Goal: Transaction & Acquisition: Purchase product/service

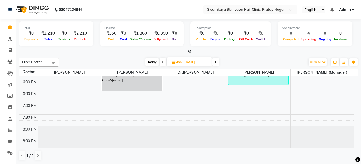
scroll to position [187, 0]
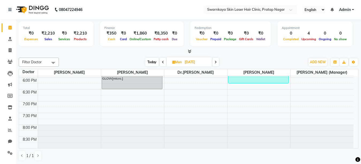
click at [216, 61] on icon at bounding box center [215, 61] width 2 height 3
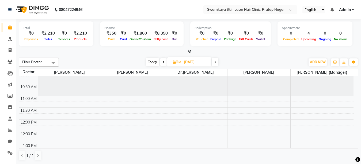
scroll to position [0, 0]
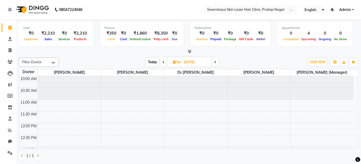
click at [214, 63] on span at bounding box center [215, 62] width 6 height 8
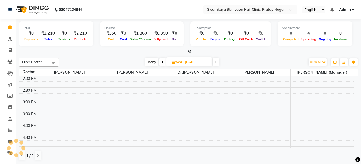
click at [214, 63] on span at bounding box center [215, 62] width 6 height 8
type input "[DATE]"
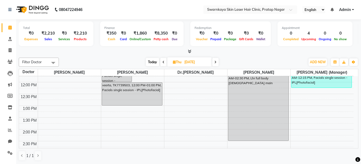
scroll to position [30, 0]
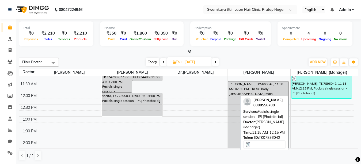
click at [329, 91] on div "[PERSON_NAME], TK7896042, 11:15 AM-12:15 PM, Facials single session - IPL[Photo…" at bounding box center [321, 86] width 60 height 23
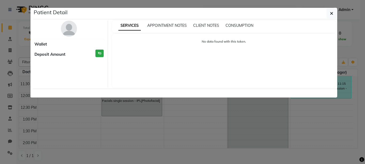
select select "3"
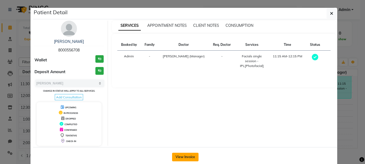
click at [181, 157] on button "View Invoice" at bounding box center [185, 156] width 26 height 9
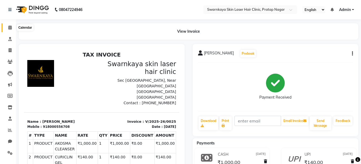
click at [10, 28] on icon at bounding box center [9, 27] width 3 height 4
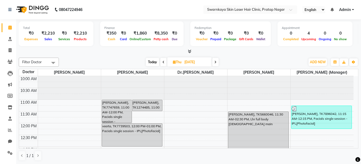
click at [215, 62] on icon at bounding box center [215, 61] width 2 height 3
type input "[DATE]"
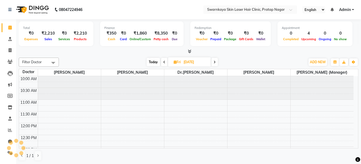
scroll to position [94, 0]
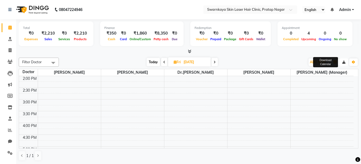
click at [345, 65] on button "button" at bounding box center [343, 61] width 9 height 7
click at [355, 78] on div "10:00 AM 10:30 AM 11:00 AM 11:30 AM 12:00 PM 12:30 PM 1:00 PM 1:30 PM 2:00 PM 2…" at bounding box center [196, 146] width 393 height 258
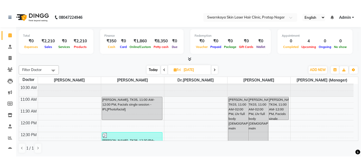
scroll to position [21, 0]
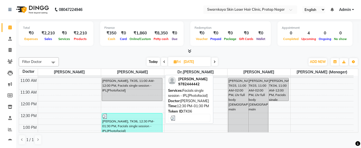
click at [141, 122] on div "[PERSON_NAME], TK06, 12:30 PM-01:30 PM, Facials single session - IPL[Photofacia…" at bounding box center [132, 125] width 60 height 23
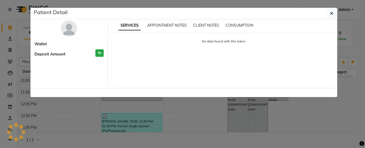
select select "3"
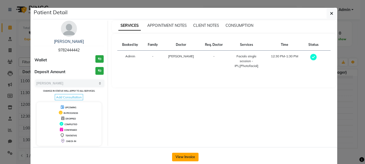
click at [184, 156] on button "View Invoice" at bounding box center [185, 156] width 26 height 9
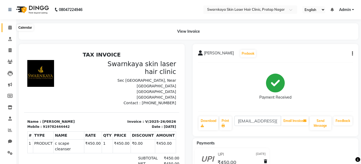
click at [9, 26] on icon at bounding box center [9, 27] width 3 height 4
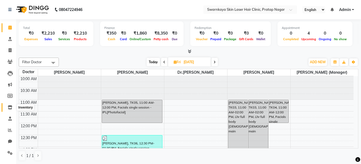
click at [10, 106] on icon at bounding box center [10, 107] width 5 height 4
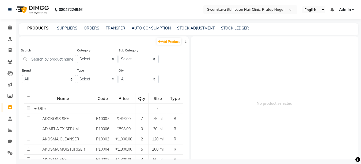
click at [183, 41] on button "button" at bounding box center [185, 41] width 5 height 6
click at [298, 95] on span "No product selected" at bounding box center [275, 103] width 168 height 134
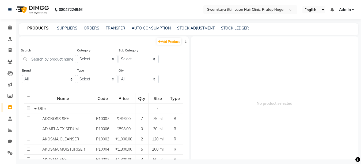
click at [298, 95] on span "No product selected" at bounding box center [275, 103] width 168 height 134
click at [280, 104] on span "No product selected" at bounding box center [275, 103] width 168 height 134
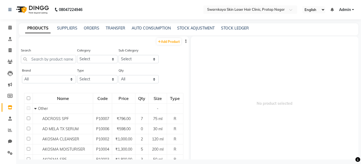
click at [280, 104] on span "No product selected" at bounding box center [275, 103] width 168 height 134
click at [11, 27] on icon at bounding box center [9, 27] width 3 height 4
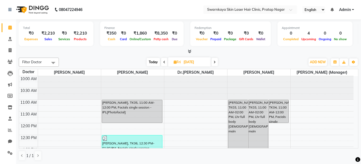
click at [214, 61] on icon at bounding box center [214, 61] width 2 height 3
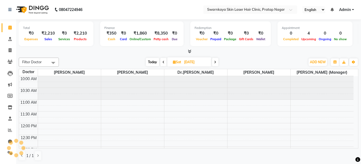
scroll to position [94, 0]
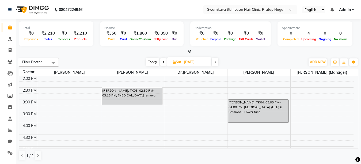
click at [215, 61] on icon at bounding box center [215, 61] width 2 height 3
type input "[DATE]"
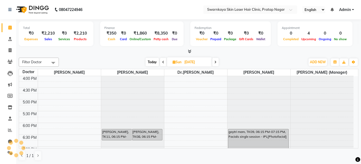
scroll to position [159, 0]
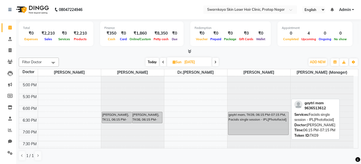
click at [274, 116] on div "gaytri mam, TK09, 06:15 PM-07:15 PM, Facials single session - IPL[Photofacial]" at bounding box center [258, 123] width 60 height 23
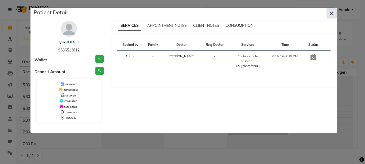
click at [331, 12] on icon "button" at bounding box center [331, 13] width 3 height 4
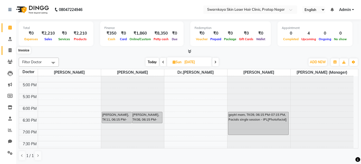
click at [9, 50] on icon at bounding box center [10, 50] width 3 height 4
select select "service"
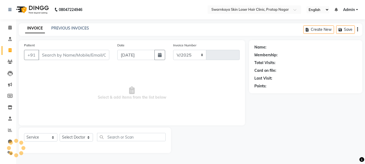
select select "8513"
type input "0060"
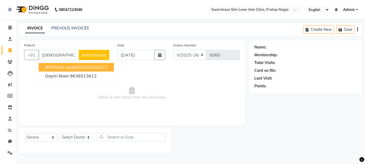
click at [48, 66] on span "[PERSON_NAME]" at bounding box center [62, 66] width 34 height 5
type input "8302346272"
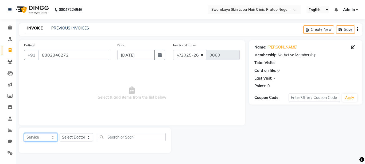
click at [52, 137] on select "Select Service Product Membership Package Voucher Prepaid Gift Card" at bounding box center [40, 137] width 33 height 8
select select "product"
click at [24, 133] on select "Select Service Product Membership Package Voucher Prepaid Gift Card" at bounding box center [40, 137] width 33 height 8
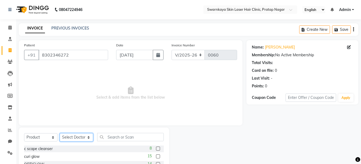
click at [88, 137] on select "Select Doctor [PERSON_NAME] Dr.[PERSON_NAME] [PERSON_NAME] [PERSON_NAME] [PERSO…" at bounding box center [76, 137] width 33 height 8
select select "83968"
click at [60, 133] on select "Select Doctor [PERSON_NAME] Dr.[PERSON_NAME] [PERSON_NAME] [PERSON_NAME] [PERSO…" at bounding box center [76, 137] width 33 height 8
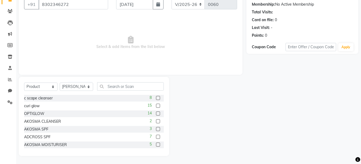
click at [156, 119] on label at bounding box center [158, 121] width 4 height 4
click at [156, 119] on input "checkbox" at bounding box center [157, 120] width 3 height 3
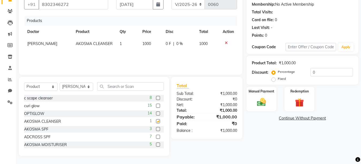
checkbox input "false"
click at [258, 96] on div "Manual Payment" at bounding box center [261, 98] width 31 height 25
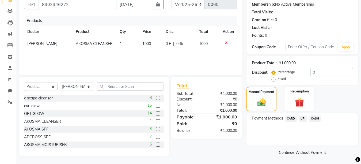
click at [303, 118] on span "UPI" at bounding box center [303, 118] width 8 height 6
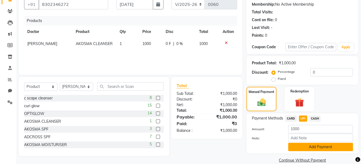
click at [305, 146] on button "Add Payment" at bounding box center [320, 146] width 65 height 8
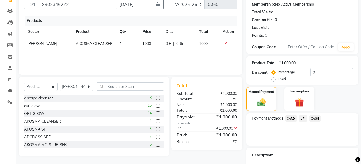
scroll to position [18, 0]
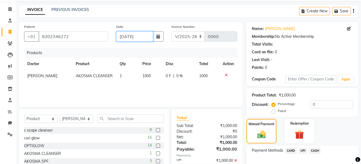
click at [124, 36] on input "[DATE]" at bounding box center [134, 36] width 37 height 10
select select "9"
select select "2025"
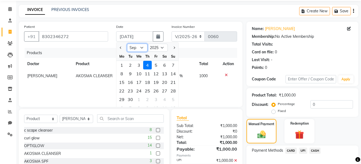
click at [141, 48] on select "Jan Feb Mar Apr May Jun [DATE] Aug Sep Oct Nov Dec" at bounding box center [137, 48] width 20 height 8
select select "7"
click at [127, 44] on select "Jan Feb Mar Apr May Jun [DATE] Aug Sep Oct Nov Dec" at bounding box center [137, 48] width 20 height 8
click at [172, 83] on div "20" at bounding box center [173, 82] width 9 height 9
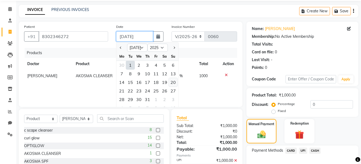
type input "[DATE]"
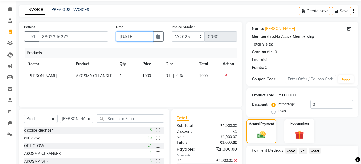
scroll to position [81, 0]
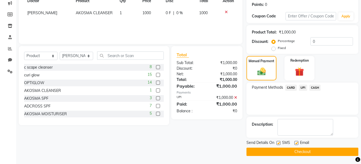
click at [295, 142] on label at bounding box center [296, 143] width 4 height 4
click at [295, 142] on input "checkbox" at bounding box center [295, 142] width 3 height 3
checkbox input "false"
click at [278, 141] on label at bounding box center [278, 143] width 4 height 4
click at [278, 141] on input "checkbox" at bounding box center [277, 142] width 3 height 3
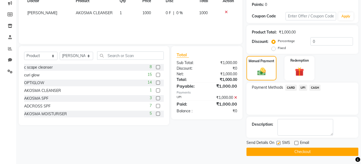
checkbox input "false"
click at [282, 149] on button "Checkout" at bounding box center [302, 151] width 112 height 8
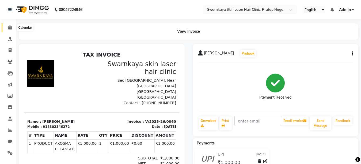
click at [8, 26] on icon at bounding box center [9, 27] width 3 height 4
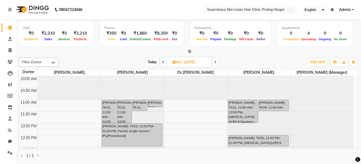
click at [188, 61] on input "[DATE]" at bounding box center [196, 62] width 27 height 8
select select "7"
select select "2025"
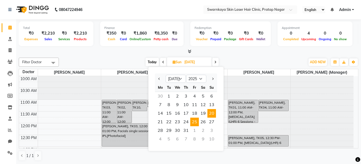
click at [194, 122] on span "25" at bounding box center [194, 121] width 9 height 9
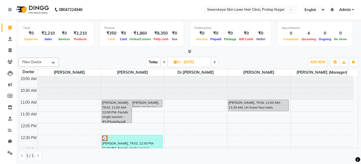
click at [215, 61] on icon at bounding box center [214, 61] width 2 height 3
type input "[DATE]"
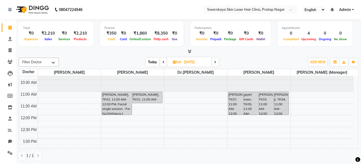
scroll to position [5, 0]
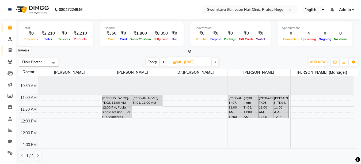
click at [9, 51] on icon at bounding box center [10, 50] width 3 height 4
select select "service"
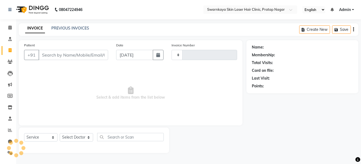
type input "0061"
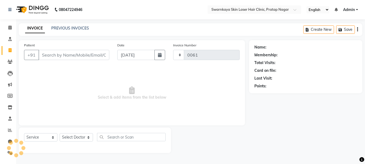
select select "8513"
type input "7837875700"
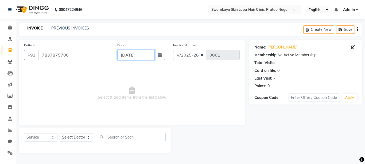
click at [126, 55] on input "[DATE]" at bounding box center [135, 55] width 37 height 10
select select "9"
select select "2025"
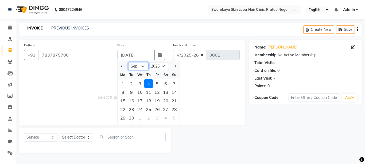
click at [142, 66] on select "Jan Feb Mar Apr May Jun [DATE] Aug Sep Oct Nov Dec" at bounding box center [138, 66] width 20 height 8
select select "7"
click at [128, 62] on select "Jan Feb Mar Apr May Jun [DATE] Aug Sep Oct Nov Dec" at bounding box center [138, 66] width 20 height 8
click at [155, 106] on div "25" at bounding box center [157, 109] width 9 height 9
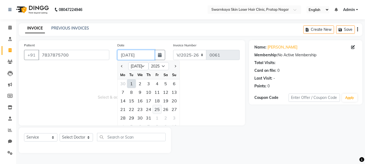
type input "[DATE]"
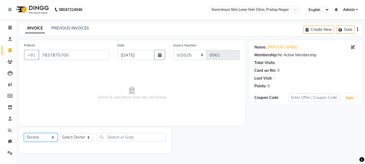
click at [53, 137] on select "Select Service Product Membership Package Voucher Prepaid Gift Card" at bounding box center [40, 137] width 33 height 8
select select "product"
click at [24, 133] on select "Select Service Product Membership Package Voucher Prepaid Gift Card" at bounding box center [40, 137] width 33 height 8
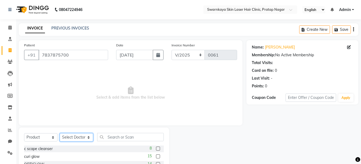
click at [88, 135] on select "Select Doctor [PERSON_NAME] Dr.[PERSON_NAME] [PERSON_NAME] [PERSON_NAME] [PERSO…" at bounding box center [76, 137] width 33 height 8
select select "83968"
click at [60, 133] on select "Select Doctor [PERSON_NAME] Dr.[PERSON_NAME] [PERSON_NAME] [PERSON_NAME] [PERSO…" at bounding box center [76, 137] width 33 height 8
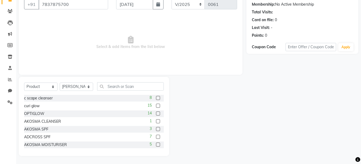
click at [156, 121] on label at bounding box center [158, 121] width 4 height 4
click at [156, 121] on input "checkbox" at bounding box center [157, 120] width 3 height 3
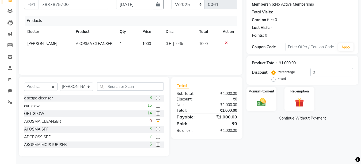
checkbox input "false"
click at [156, 144] on label at bounding box center [158, 144] width 4 height 4
click at [156, 144] on input "checkbox" at bounding box center [157, 144] width 3 height 3
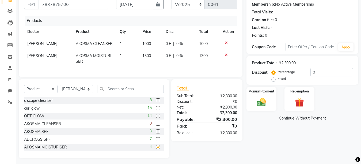
checkbox input "false"
click at [266, 97] on img at bounding box center [261, 101] width 15 height 11
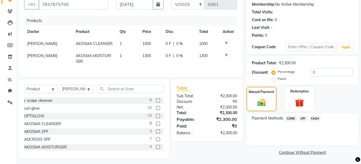
click at [303, 118] on span "UPI" at bounding box center [303, 118] width 8 height 6
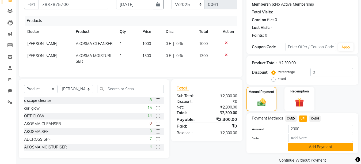
click at [306, 144] on button "Add Payment" at bounding box center [320, 146] width 65 height 8
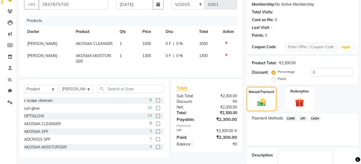
scroll to position [81, 0]
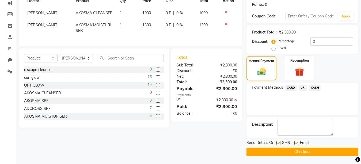
click at [296, 143] on label at bounding box center [296, 143] width 4 height 4
click at [296, 143] on input "checkbox" at bounding box center [295, 142] width 3 height 3
checkbox input "false"
click at [278, 142] on label at bounding box center [278, 143] width 4 height 4
click at [278, 142] on input "checkbox" at bounding box center [277, 142] width 3 height 3
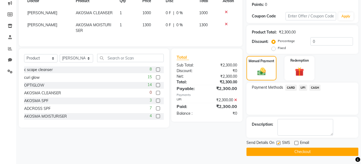
checkbox input "false"
click at [284, 150] on button "Checkout" at bounding box center [302, 151] width 112 height 8
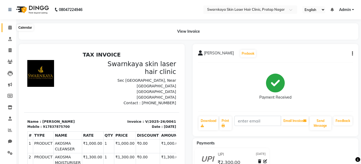
click at [9, 28] on icon at bounding box center [9, 27] width 3 height 4
